Goal: Task Accomplishment & Management: Use online tool/utility

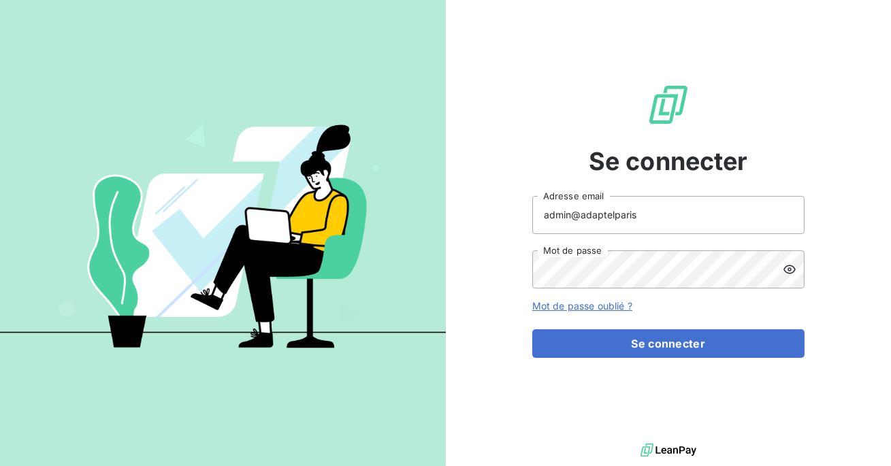
click at [666, 213] on input "admin@adaptelparis" at bounding box center [668, 215] width 272 height 38
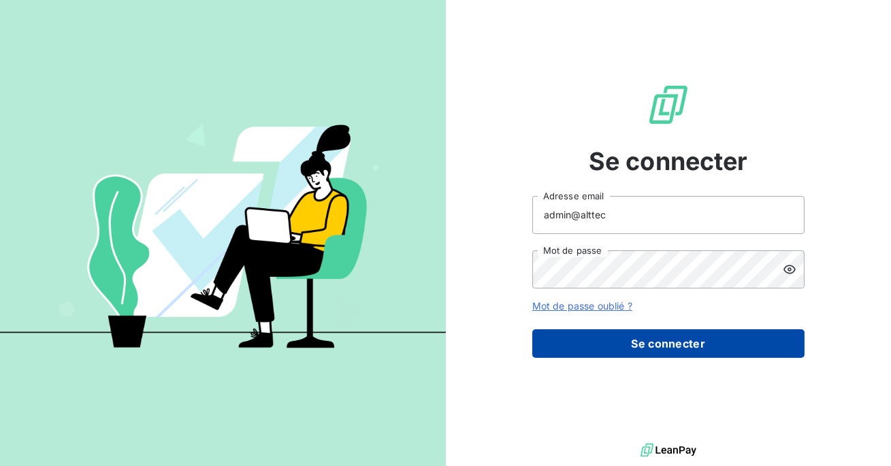
click at [641, 331] on button "Se connecter" at bounding box center [668, 343] width 272 height 29
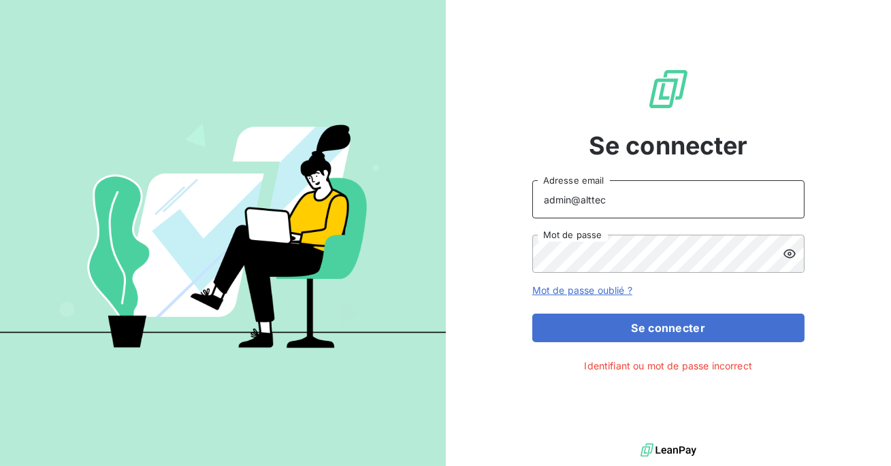
click at [624, 208] on input "admin@alttec" at bounding box center [668, 199] width 272 height 38
type input "admin@altecc"
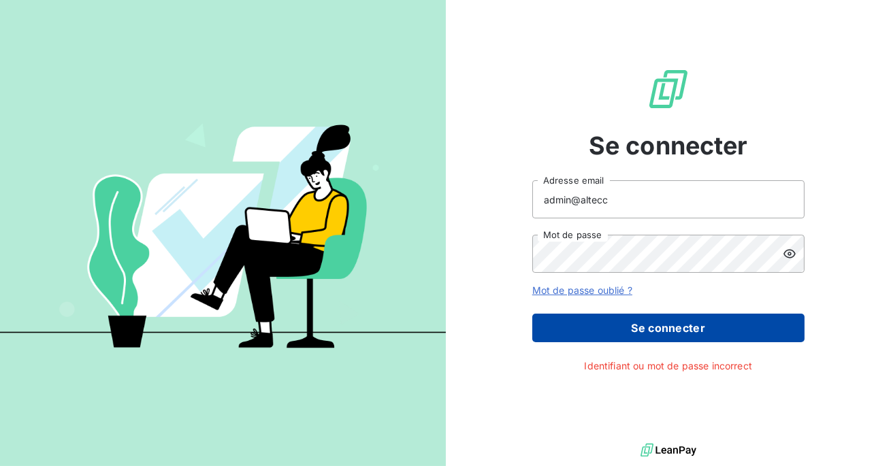
click at [627, 317] on button "Se connecter" at bounding box center [668, 328] width 272 height 29
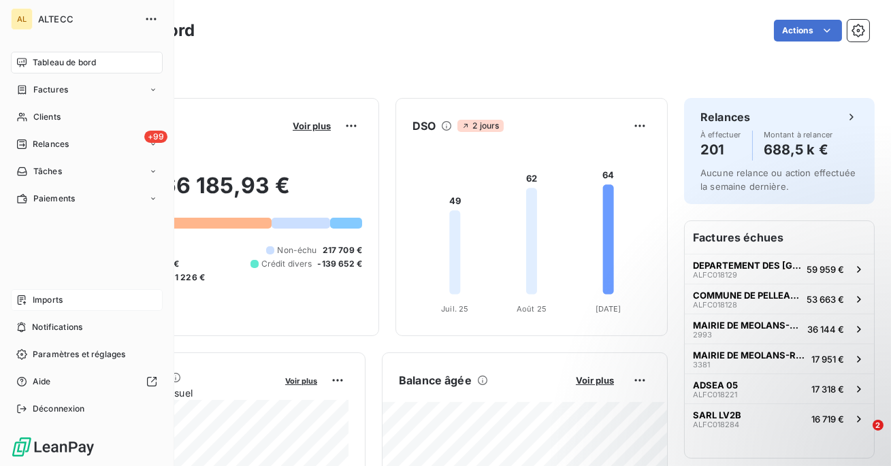
click at [29, 295] on div "Imports" at bounding box center [87, 300] width 152 height 22
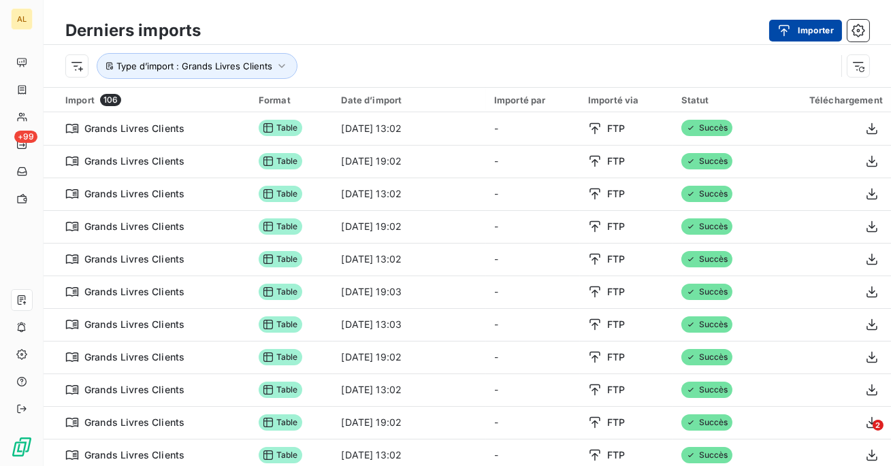
click at [808, 29] on button "Importer" at bounding box center [805, 31] width 73 height 22
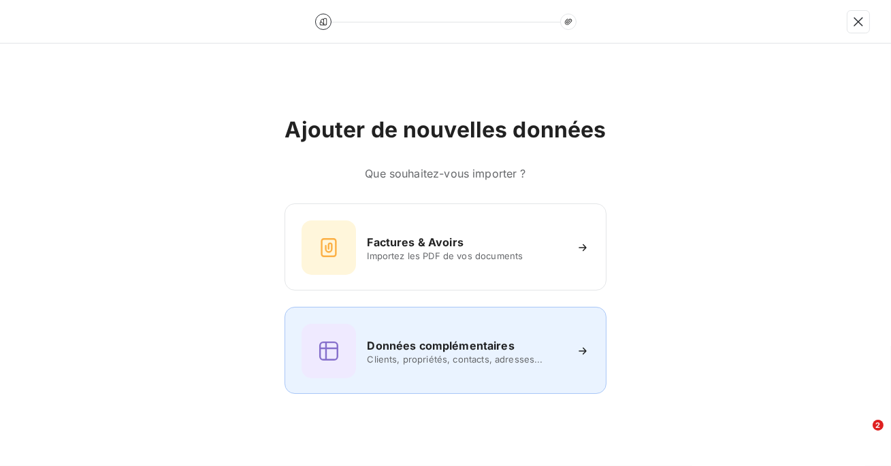
click at [397, 359] on span "Clients, propriétés, contacts, adresses..." at bounding box center [465, 359] width 197 height 11
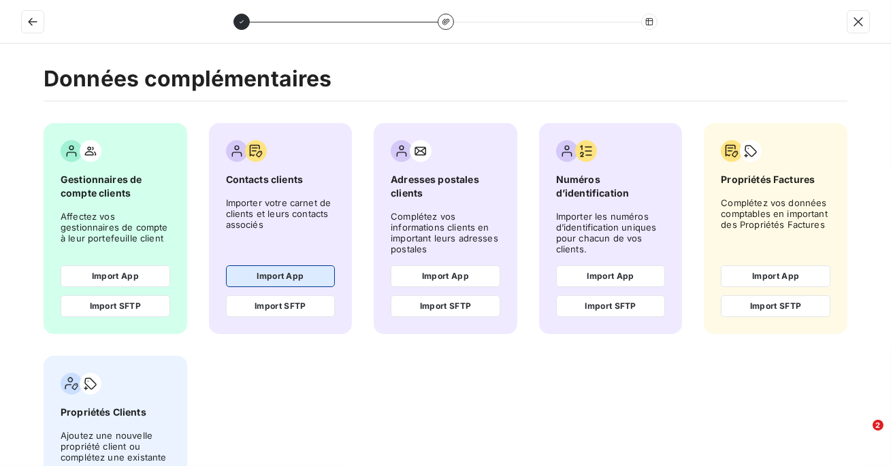
click at [289, 273] on button "Import App" at bounding box center [281, 276] width 110 height 22
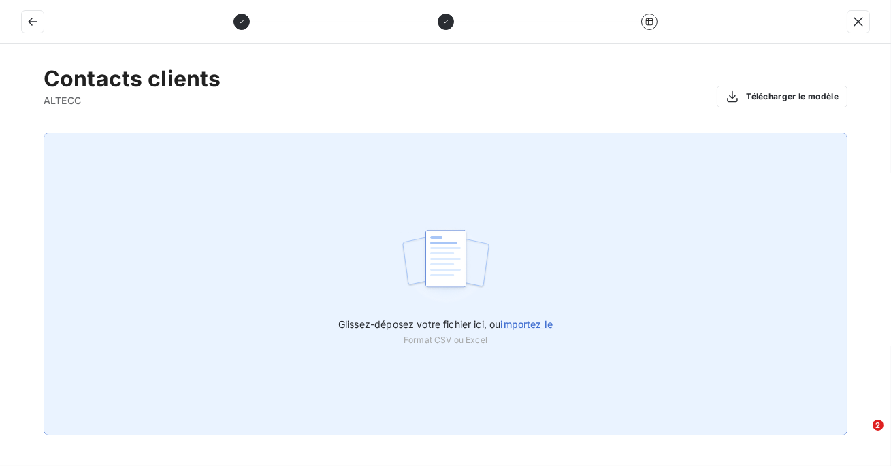
click at [574, 210] on div "Glissez-déposez votre fichier ici, ou importez le Format CSV ou Excel" at bounding box center [446, 284] width 804 height 303
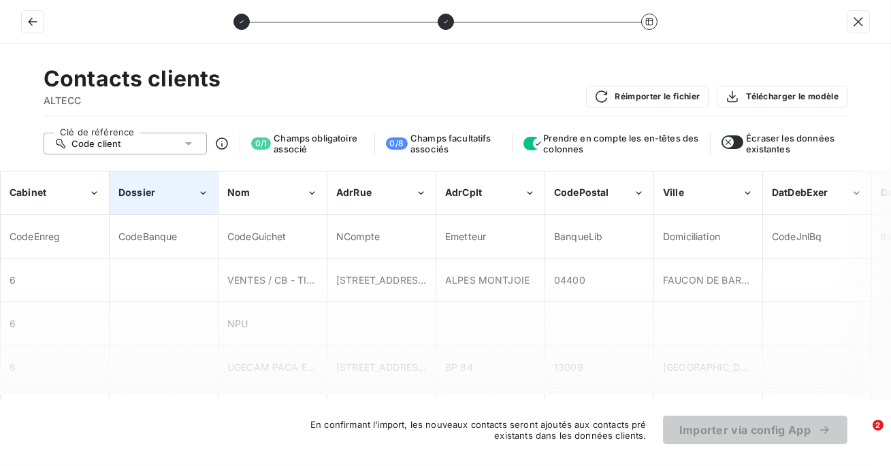
click at [159, 191] on div "Dossier" at bounding box center [157, 193] width 79 height 14
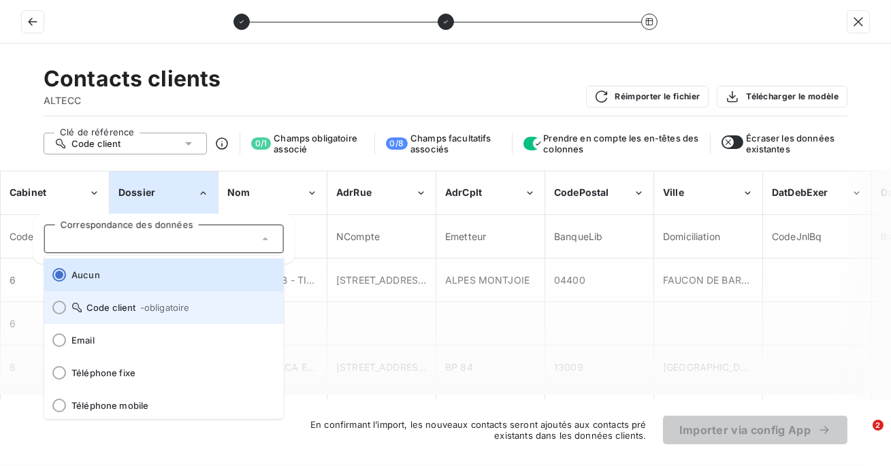
click at [133, 306] on span "Code client - obligatoire" at bounding box center [171, 307] width 201 height 11
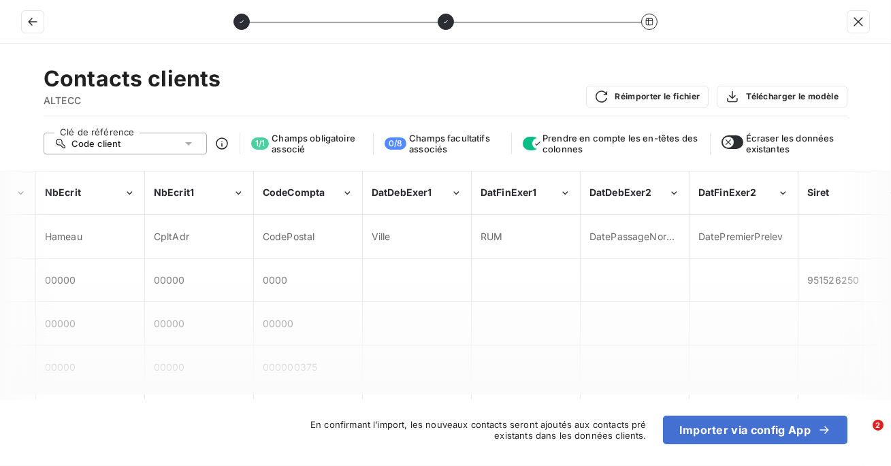
scroll to position [0, 1268]
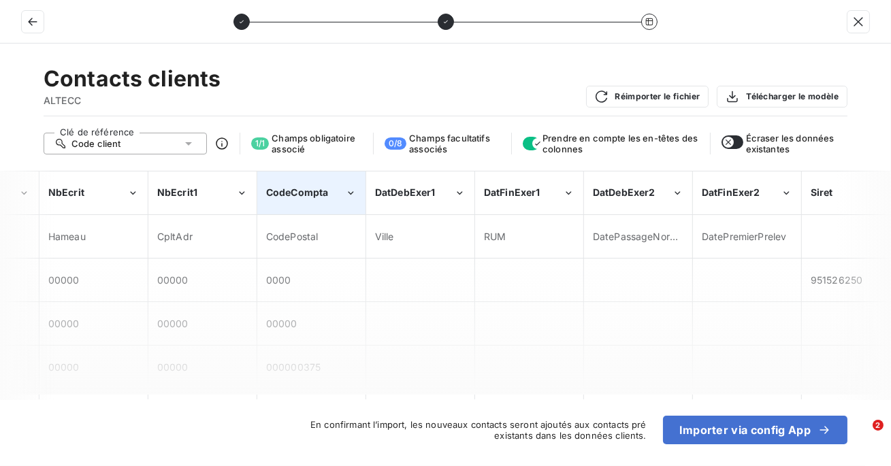
click at [329, 195] on div "CodeCompta" at bounding box center [305, 193] width 79 height 14
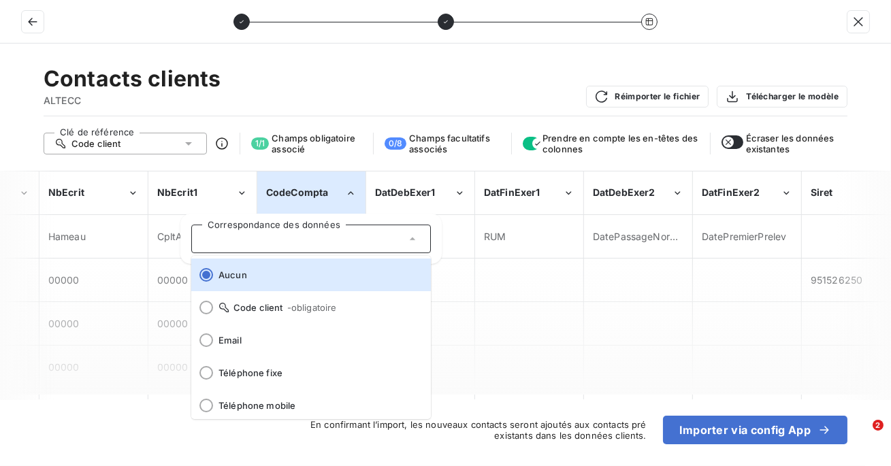
click at [327, 197] on span "CodeCompta" at bounding box center [297, 192] width 63 height 12
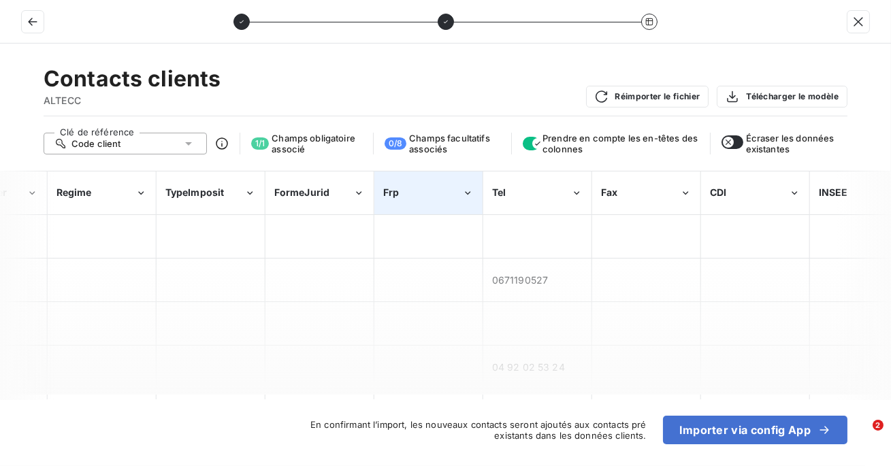
scroll to position [0, 2492]
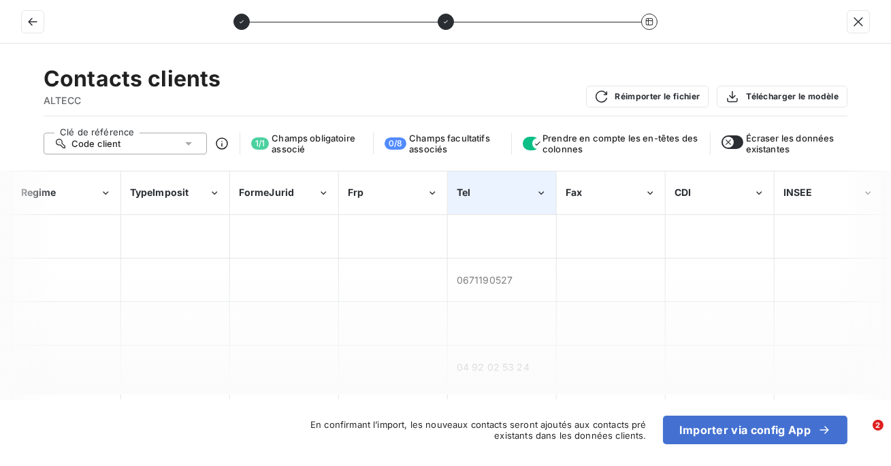
click at [471, 189] on div "Tel" at bounding box center [496, 193] width 79 height 14
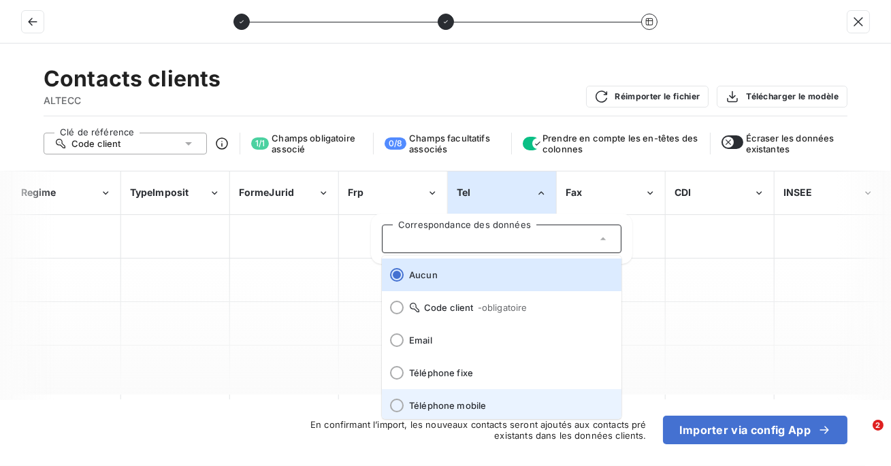
click at [451, 399] on li "Téléphone mobile" at bounding box center [502, 405] width 240 height 33
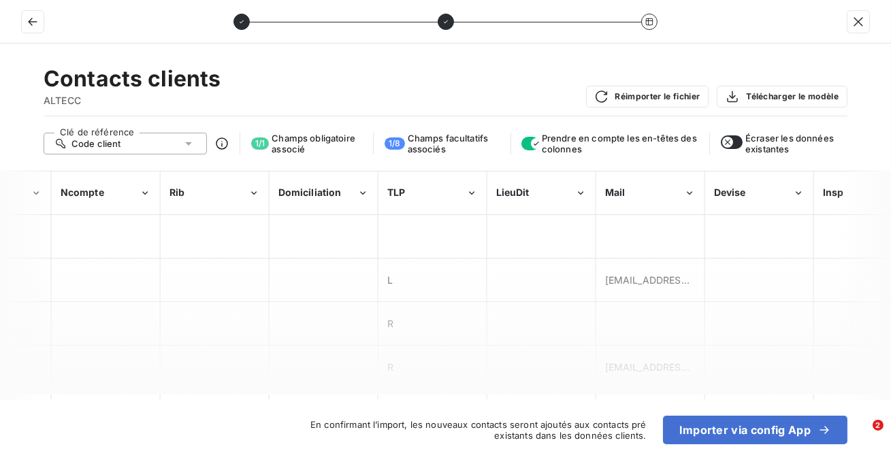
scroll to position [0, 3872]
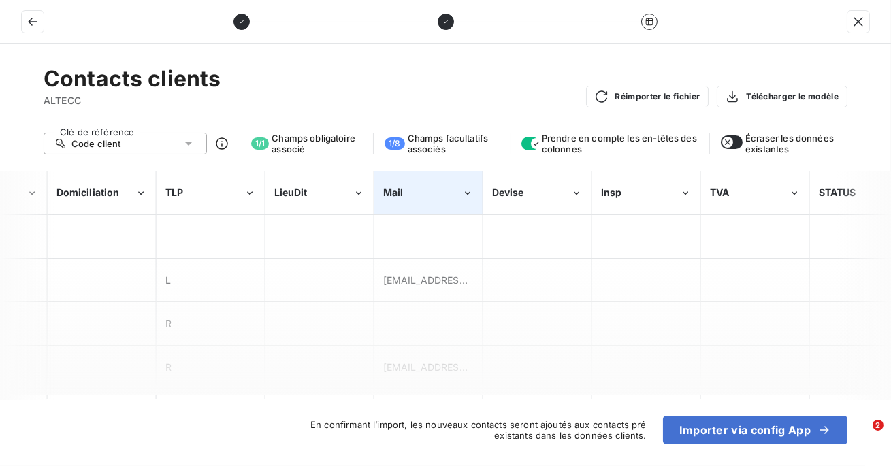
click at [432, 197] on div "Mail" at bounding box center [422, 193] width 79 height 14
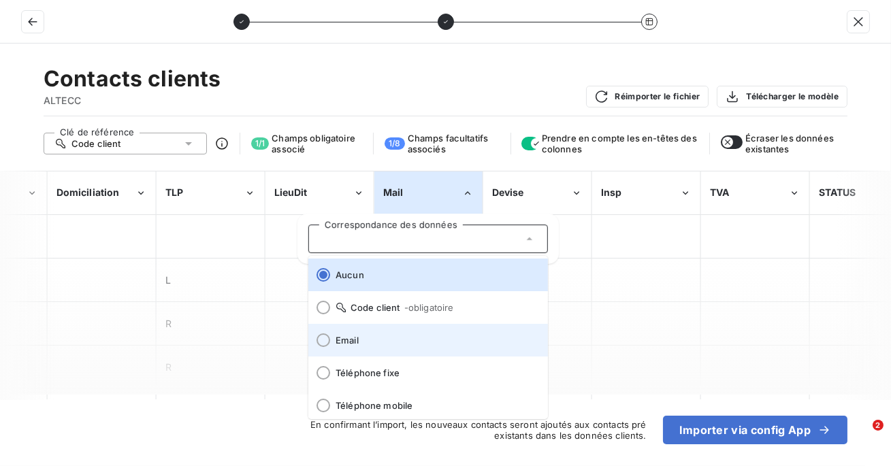
click at [372, 337] on span "Email" at bounding box center [435, 340] width 201 height 11
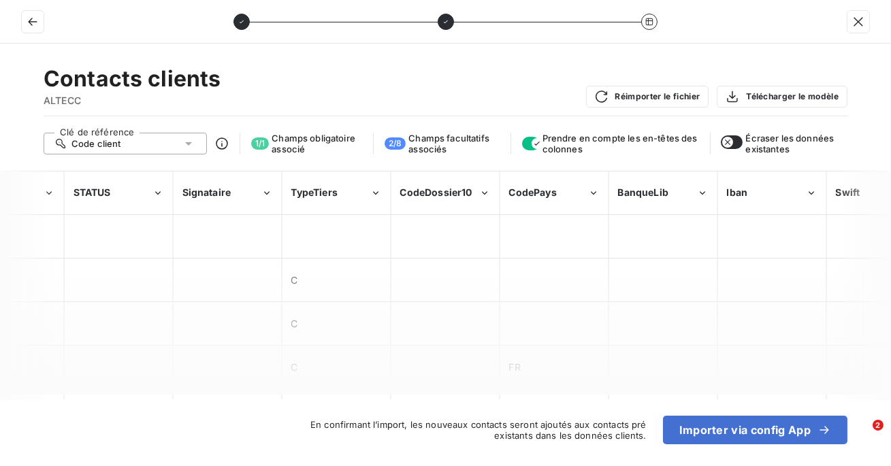
scroll to position [0, 4623]
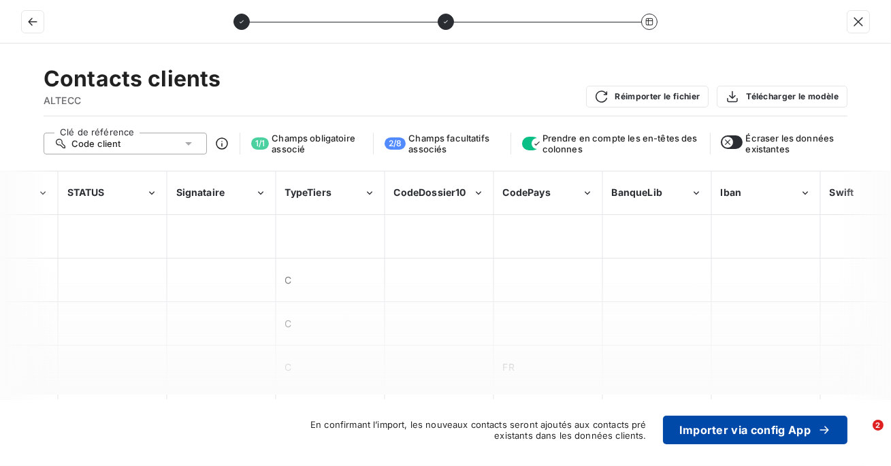
click at [746, 423] on button "Importer via config App" at bounding box center [755, 430] width 184 height 29
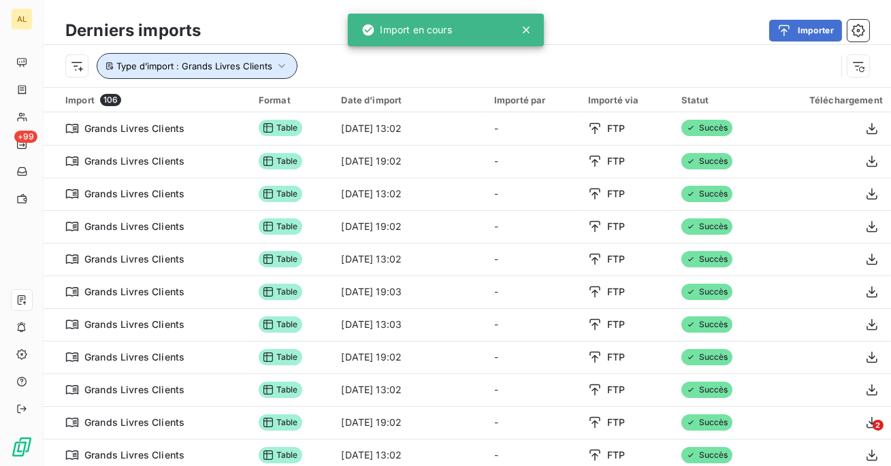
click at [267, 61] on span "Type d’import : Grands Livres Clients" at bounding box center [194, 66] width 156 height 11
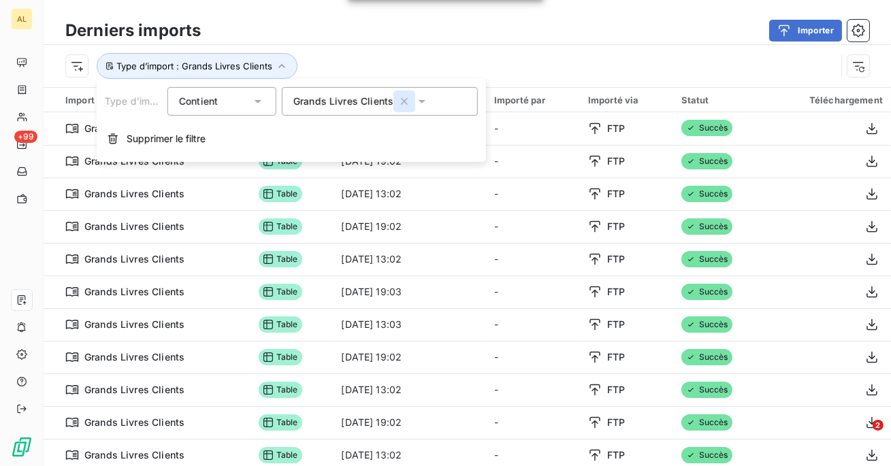
click at [404, 101] on icon "button" at bounding box center [404, 102] width 14 height 14
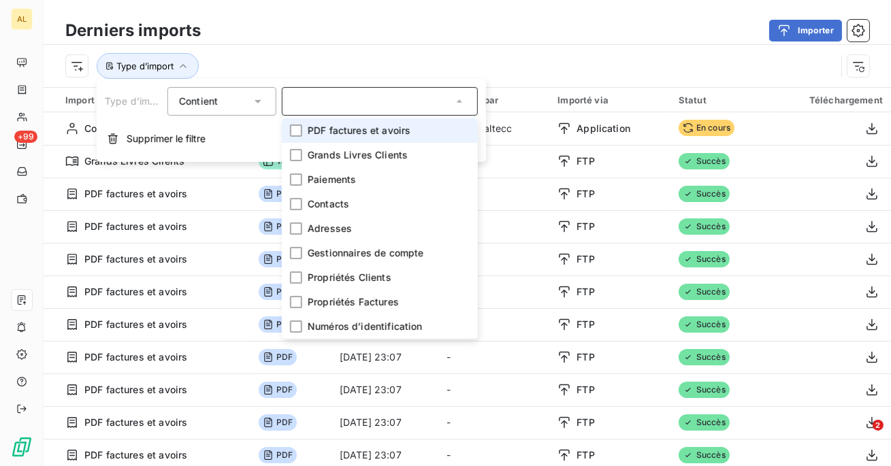
click at [408, 47] on div "Type d’import" at bounding box center [467, 66] width 847 height 42
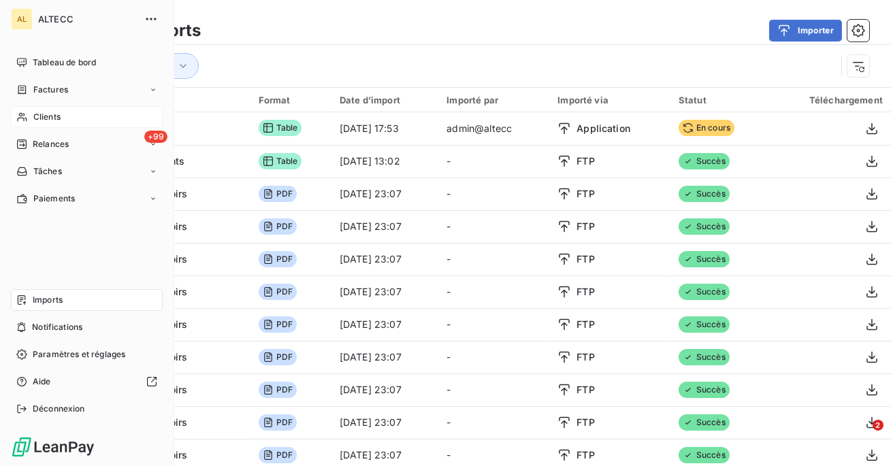
click at [31, 117] on div "Clients" at bounding box center [87, 117] width 152 height 22
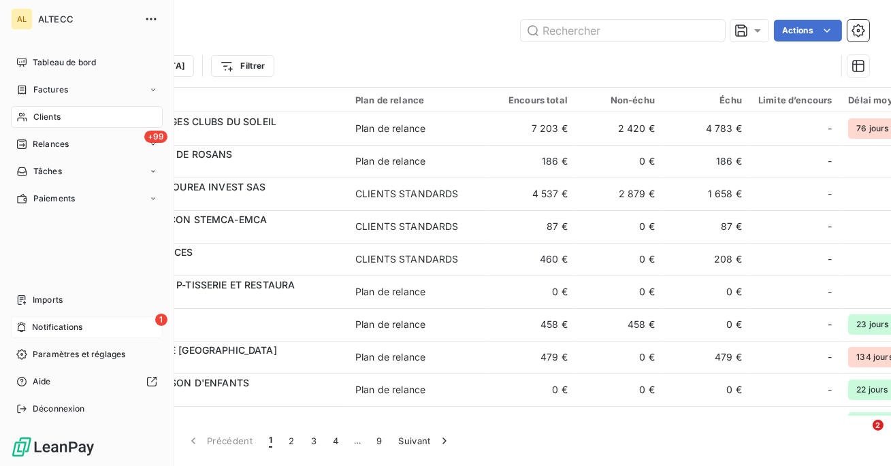
click at [76, 322] on span "Notifications" at bounding box center [57, 327] width 50 height 12
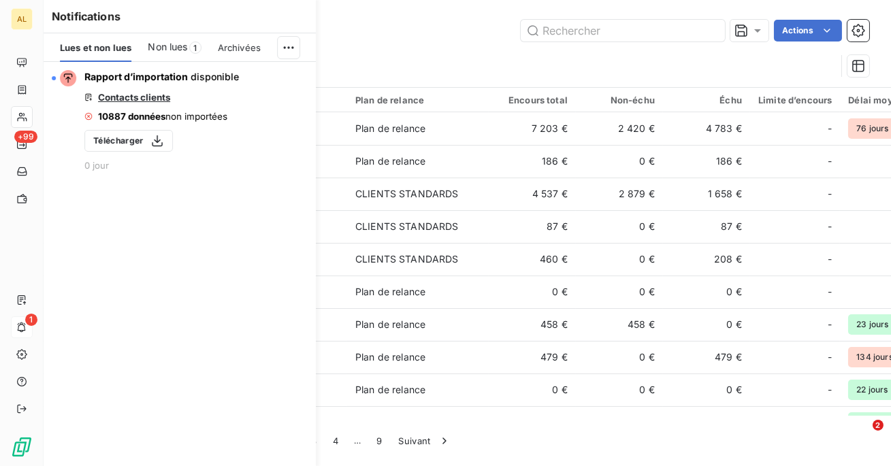
click at [374, 20] on div "Actions" at bounding box center [504, 31] width 730 height 22
